Goal: Find specific page/section: Find specific page/section

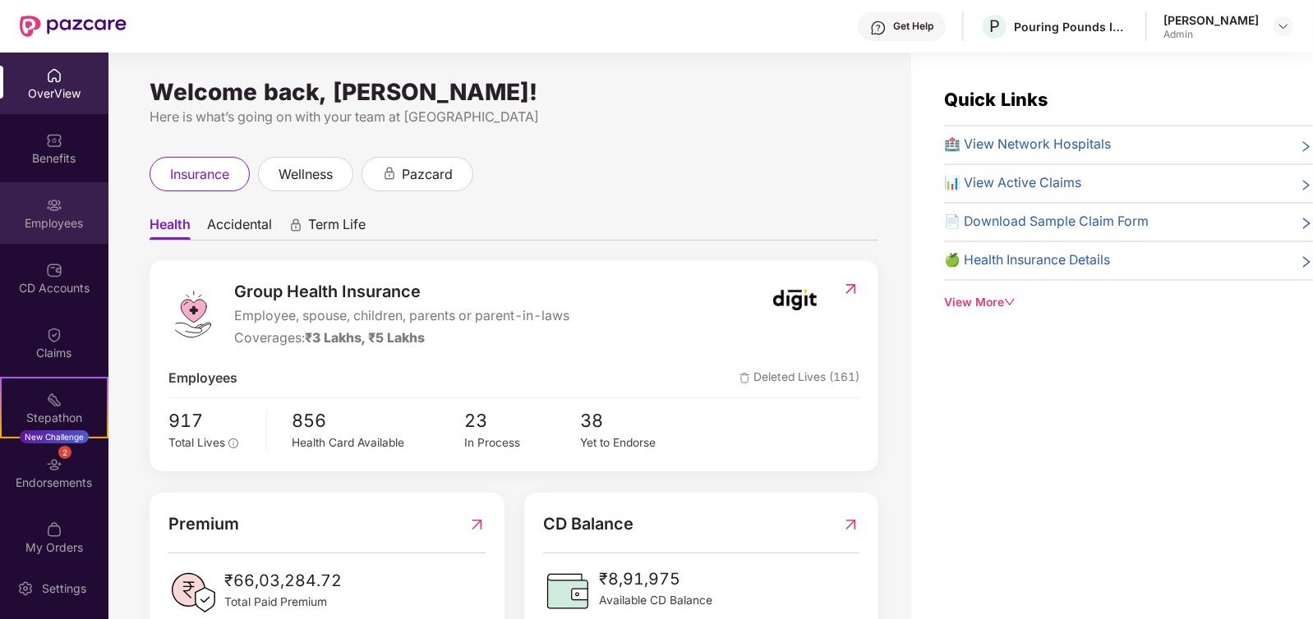
click at [58, 203] on img at bounding box center [54, 205] width 16 height 16
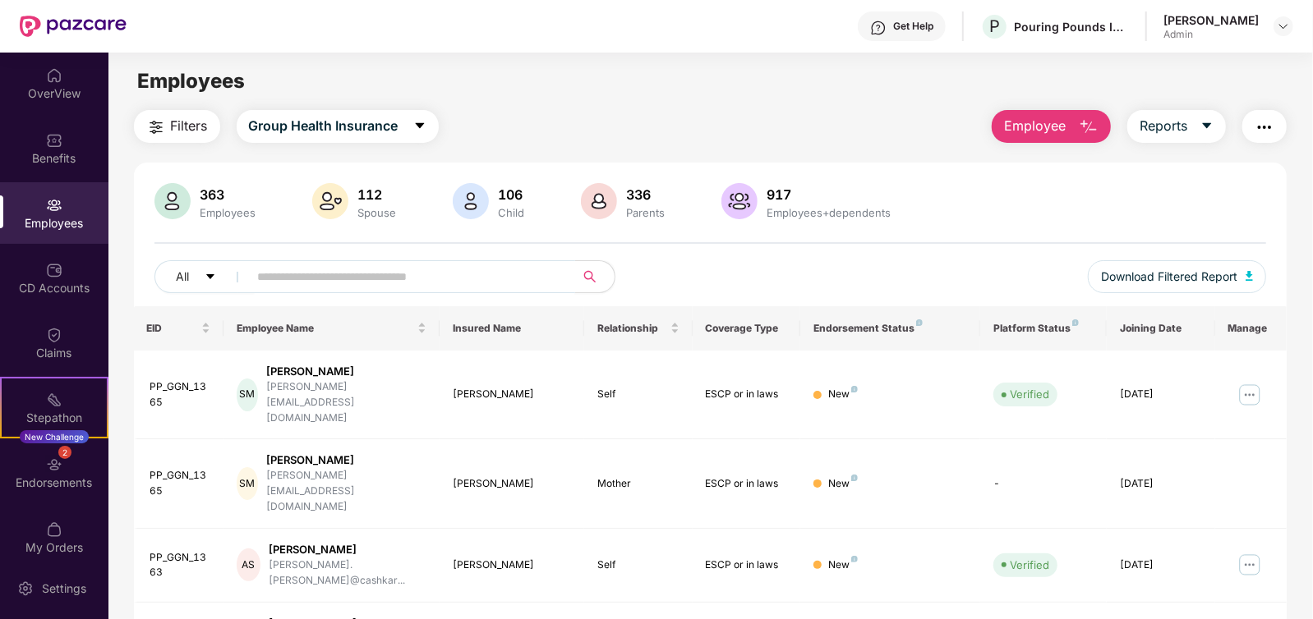
click at [336, 273] on input "text" at bounding box center [405, 277] width 295 height 25
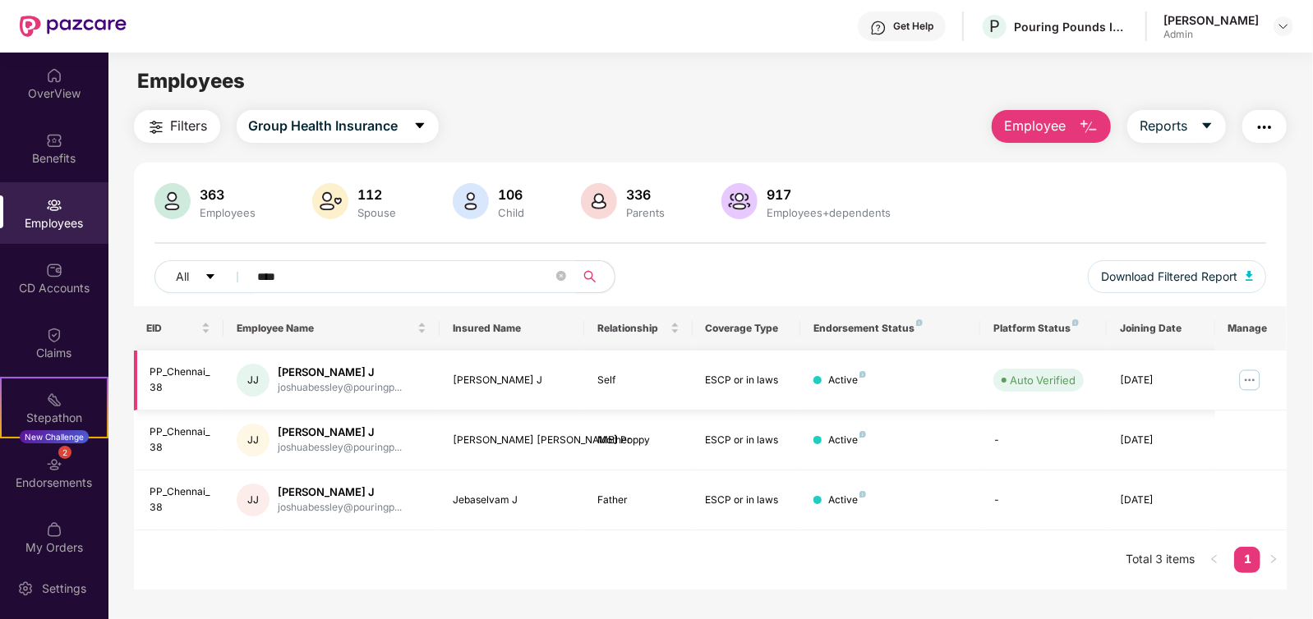
type input "****"
click at [1241, 385] on img at bounding box center [1250, 380] width 26 height 26
